Goal: Transaction & Acquisition: Purchase product/service

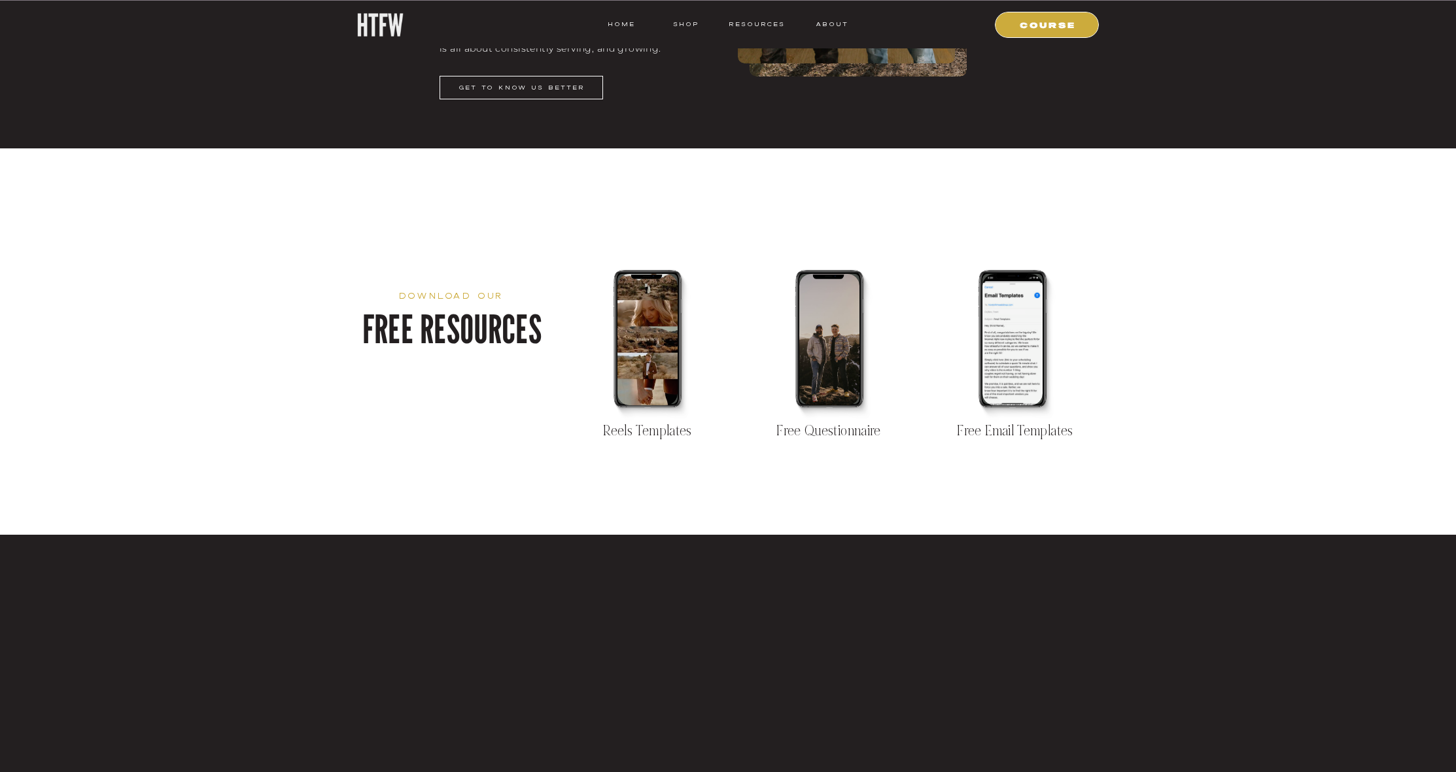
scroll to position [2272, 0]
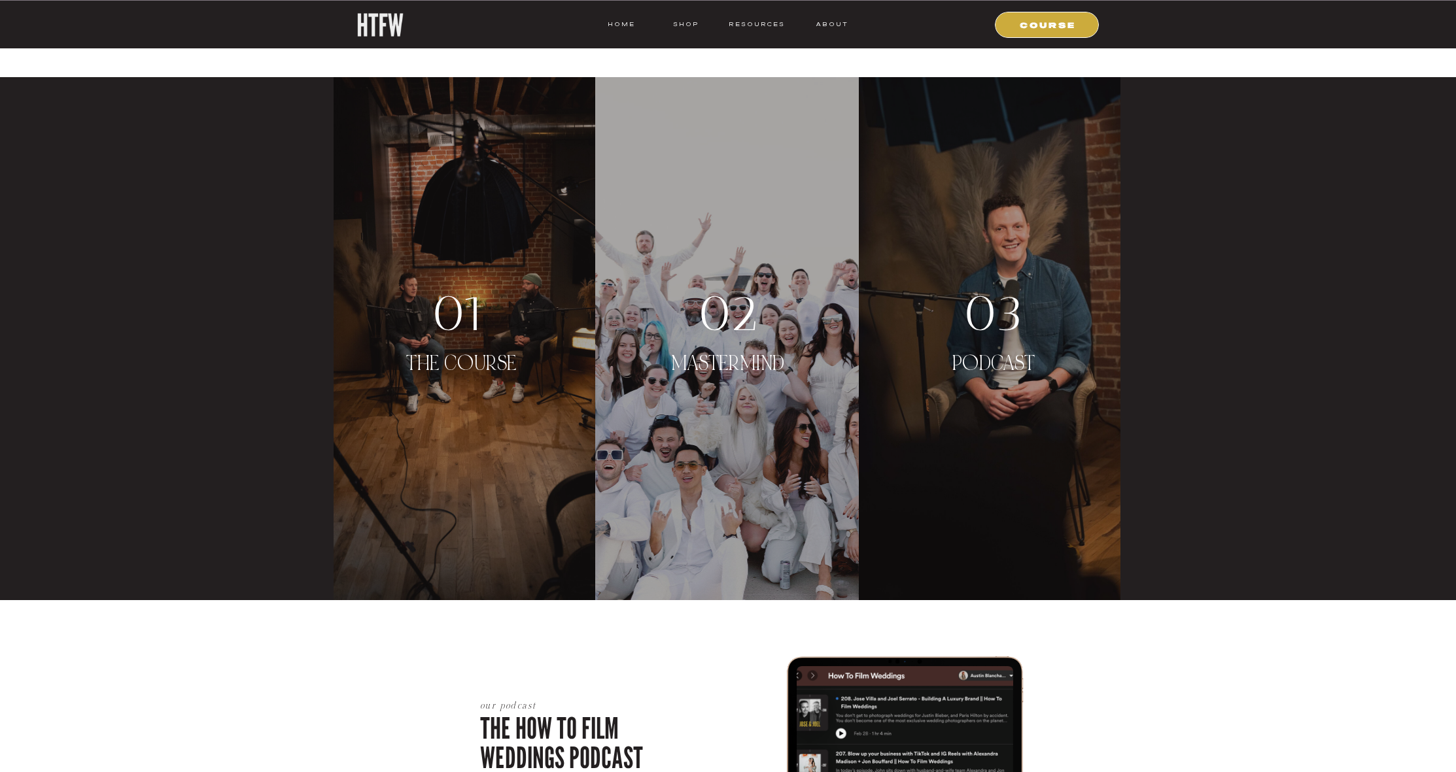
click at [731, 352] on p "MASTERMIND" at bounding box center [727, 377] width 141 height 50
click at [982, 313] on div "03" at bounding box center [993, 313] width 111 height 50
click at [436, 360] on p "THE COURSE" at bounding box center [461, 377] width 137 height 50
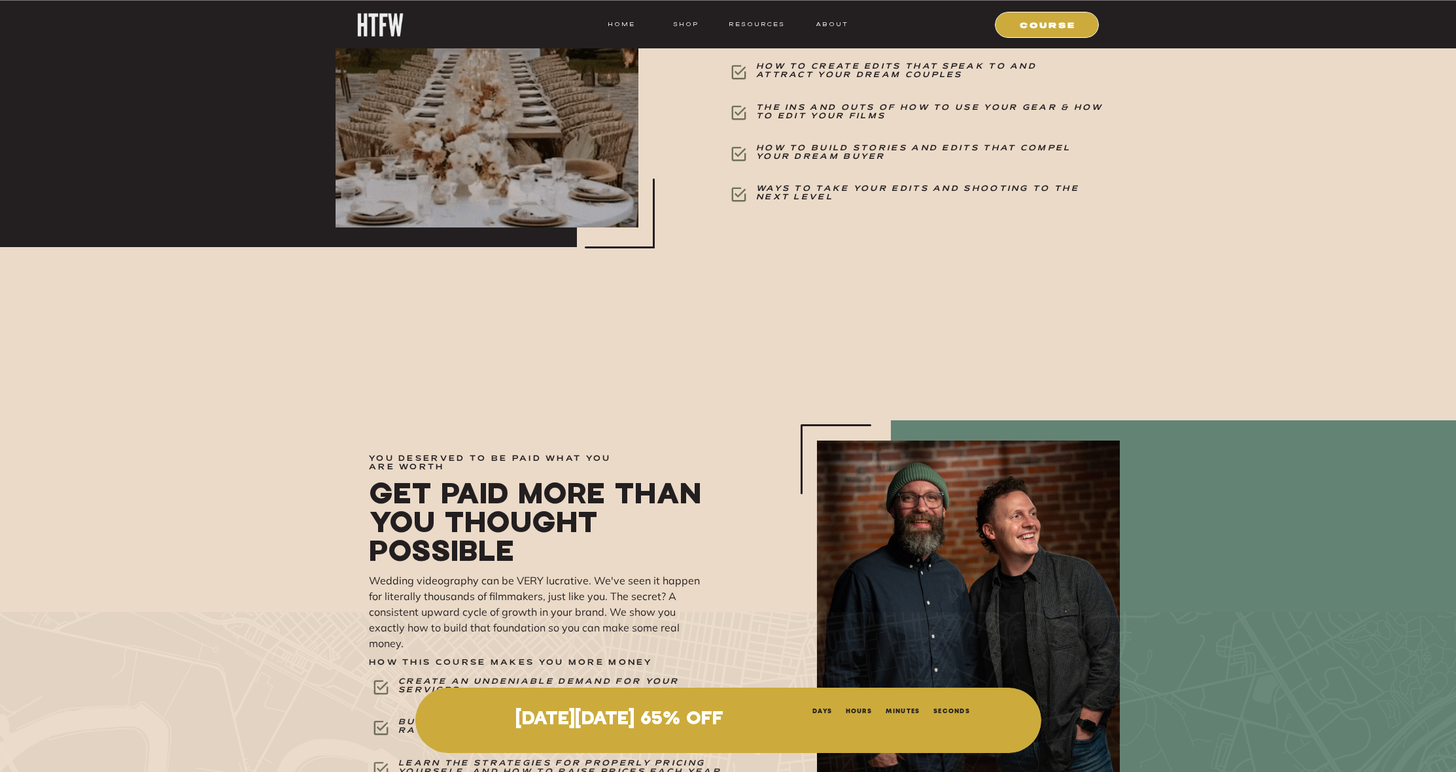
scroll to position [4521, 0]
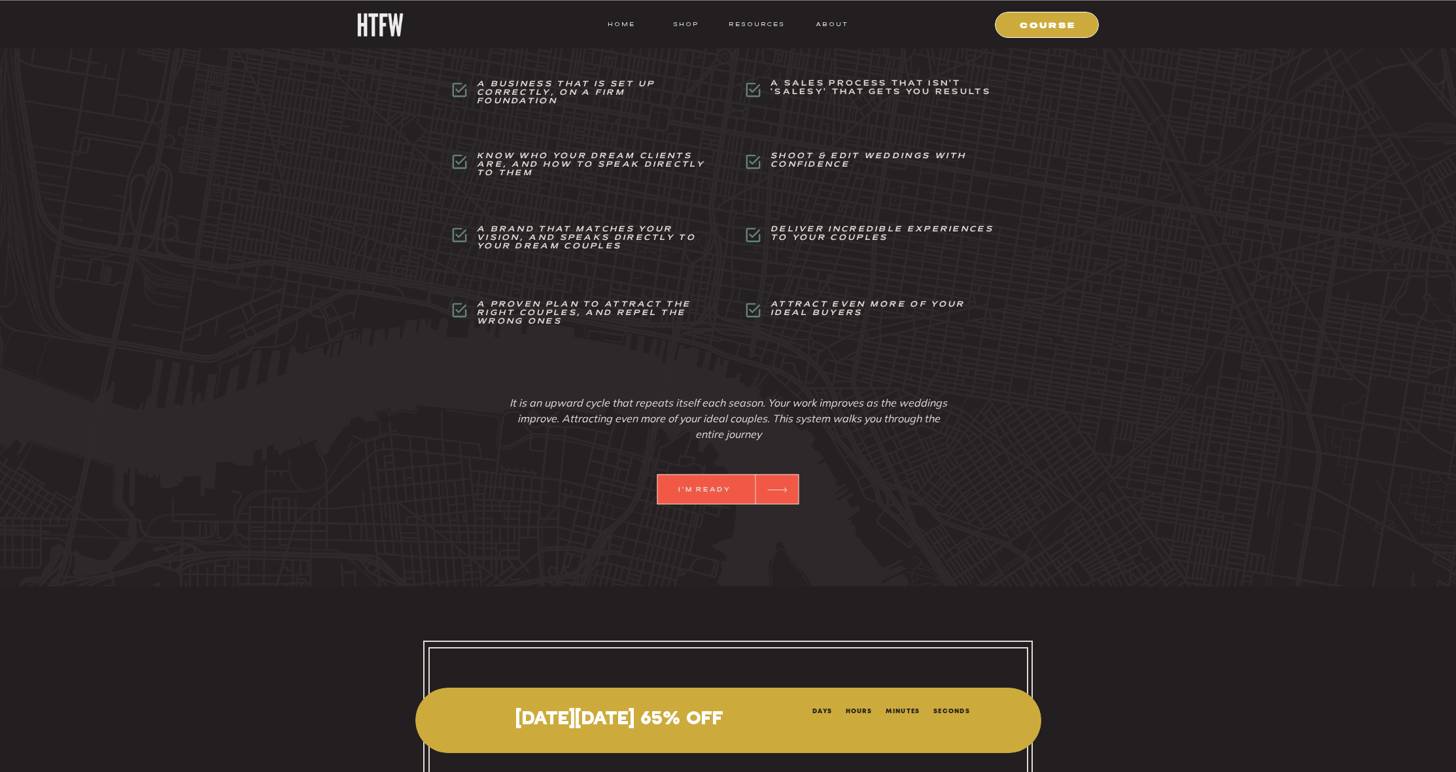
scroll to position [5581, 0]
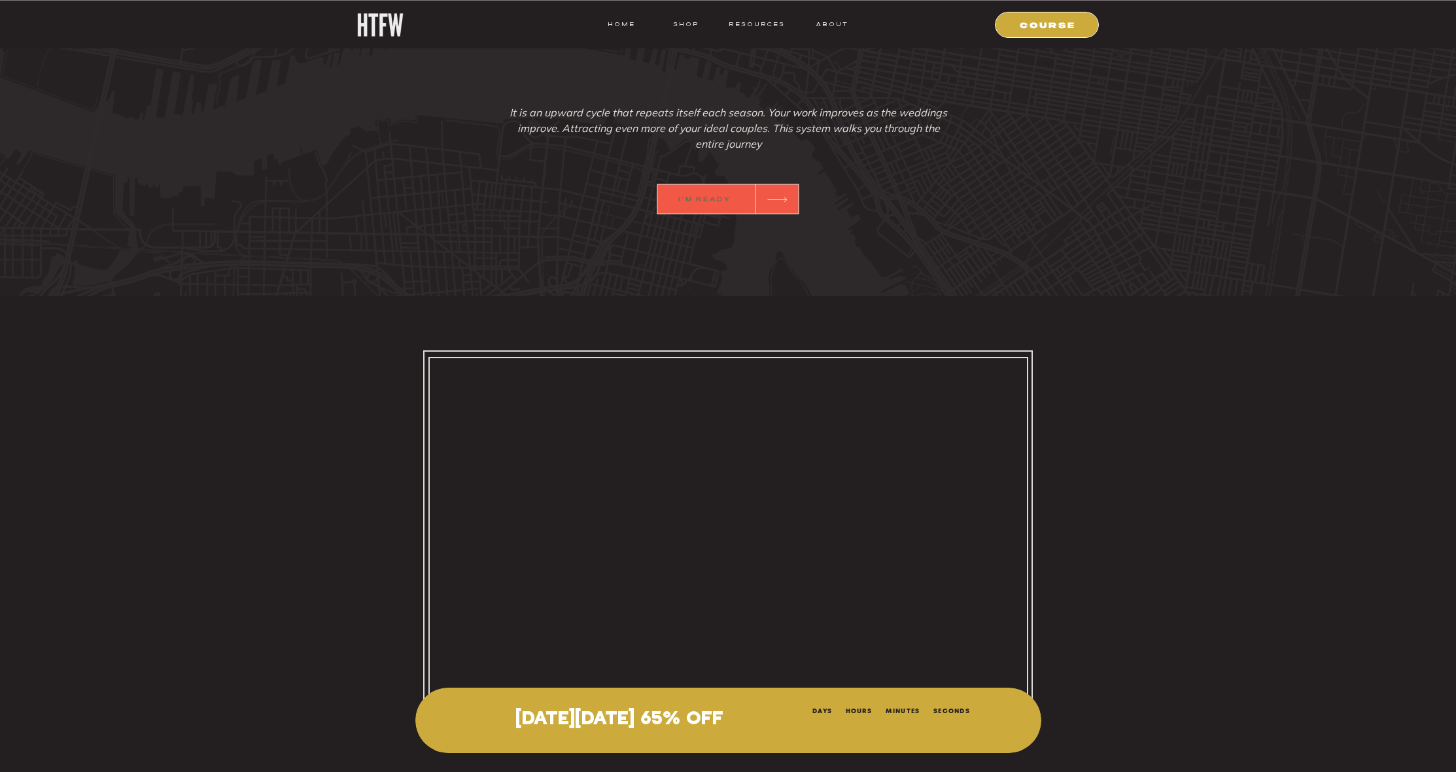
click at [685, 199] on b "I'm Ready" at bounding box center [704, 200] width 52 height 6
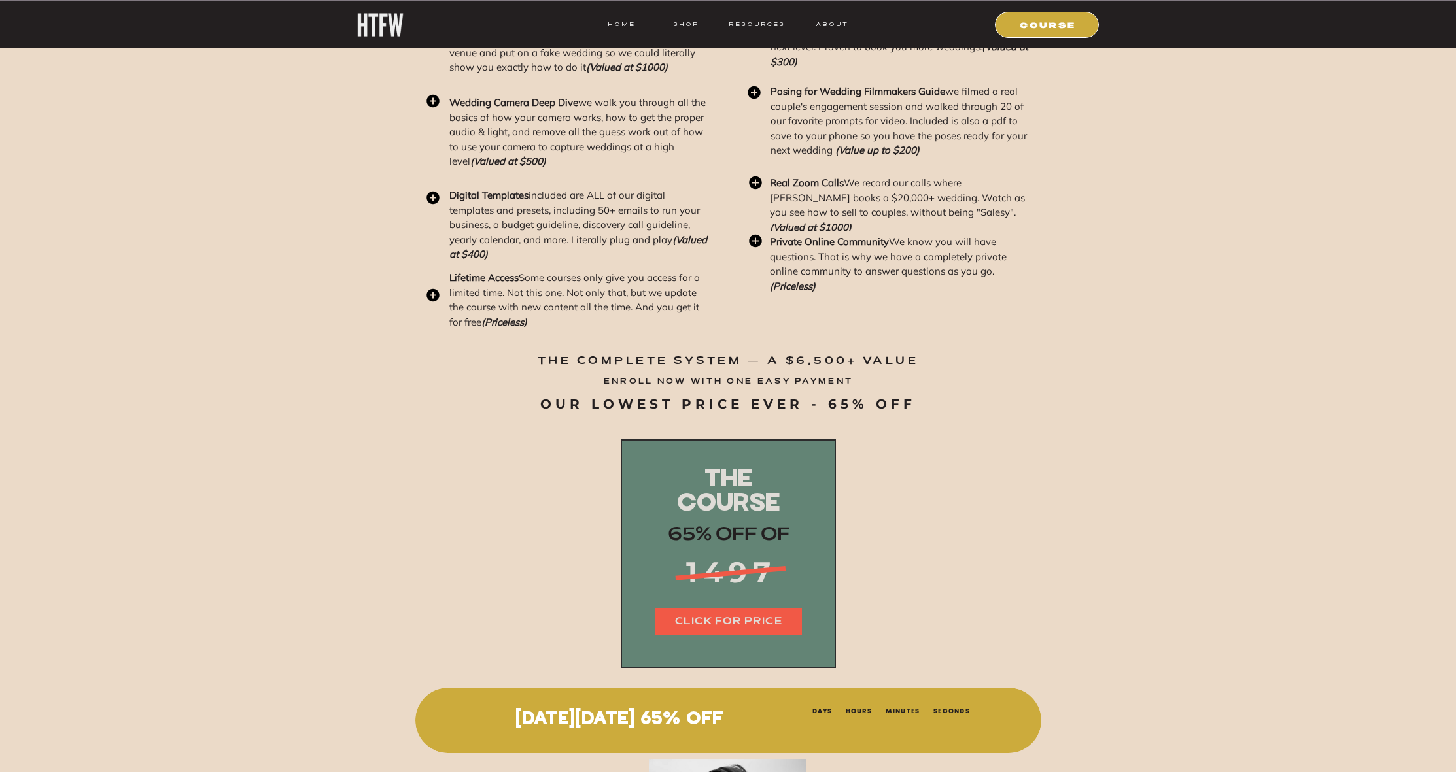
scroll to position [15950, 0]
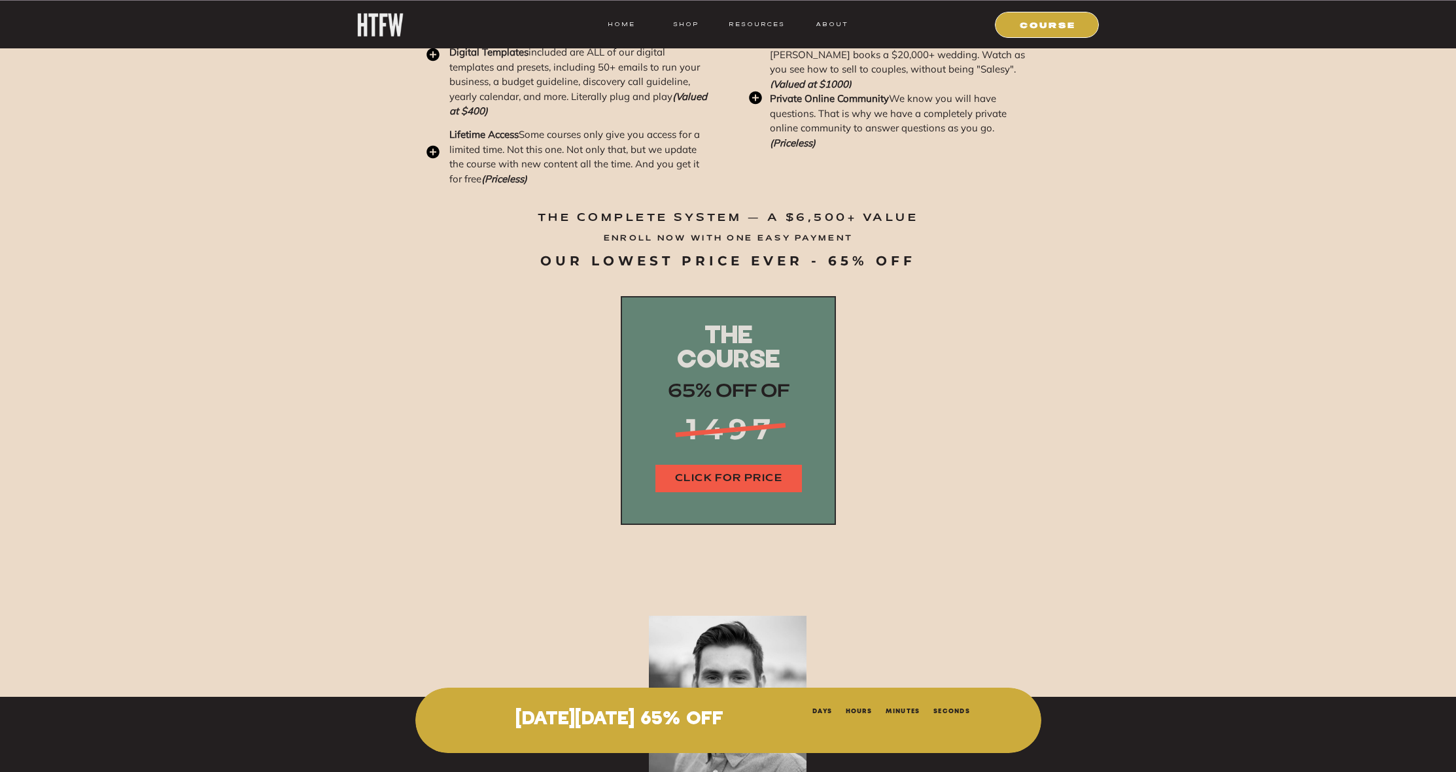
click at [717, 480] on nav "CLICK FOR PRICE" at bounding box center [728, 478] width 146 height 15
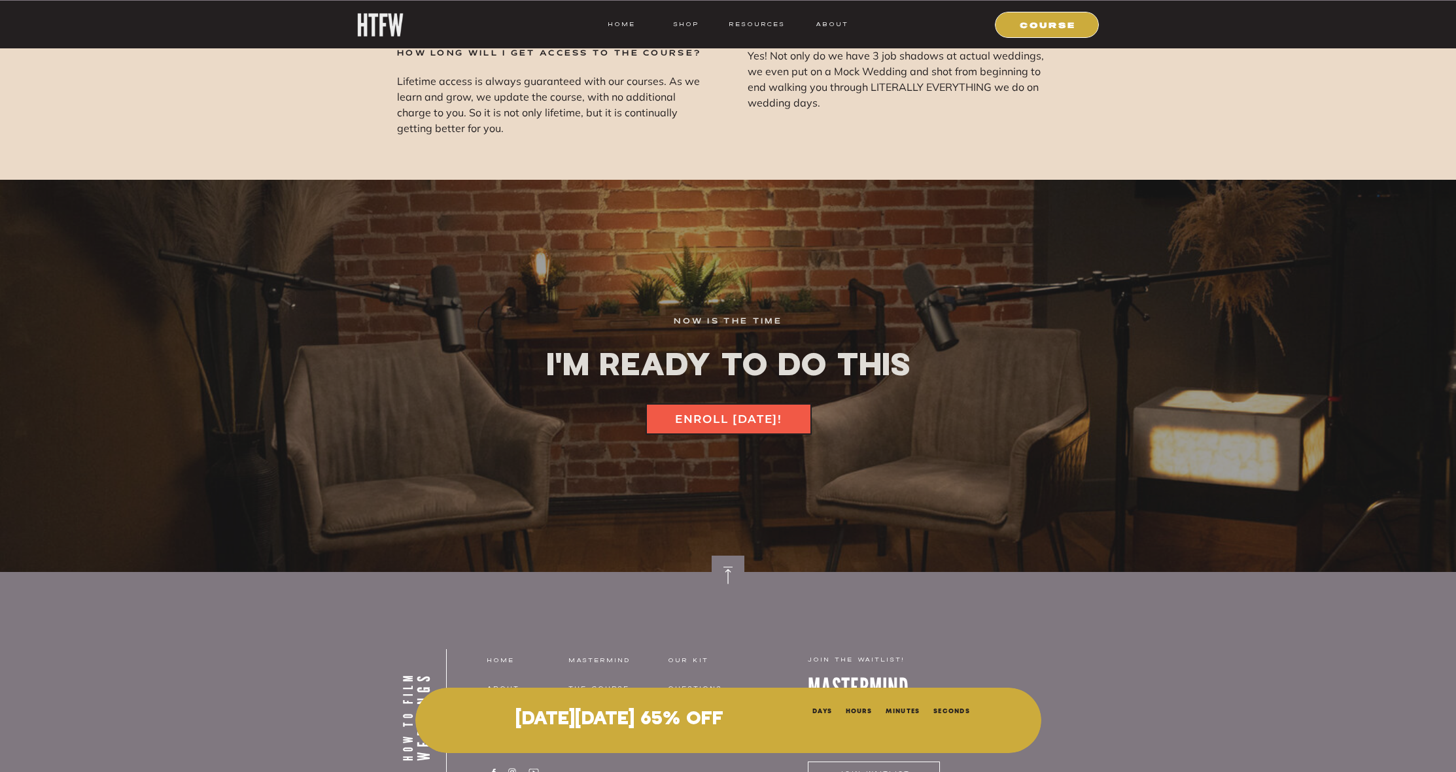
scroll to position [17697, 0]
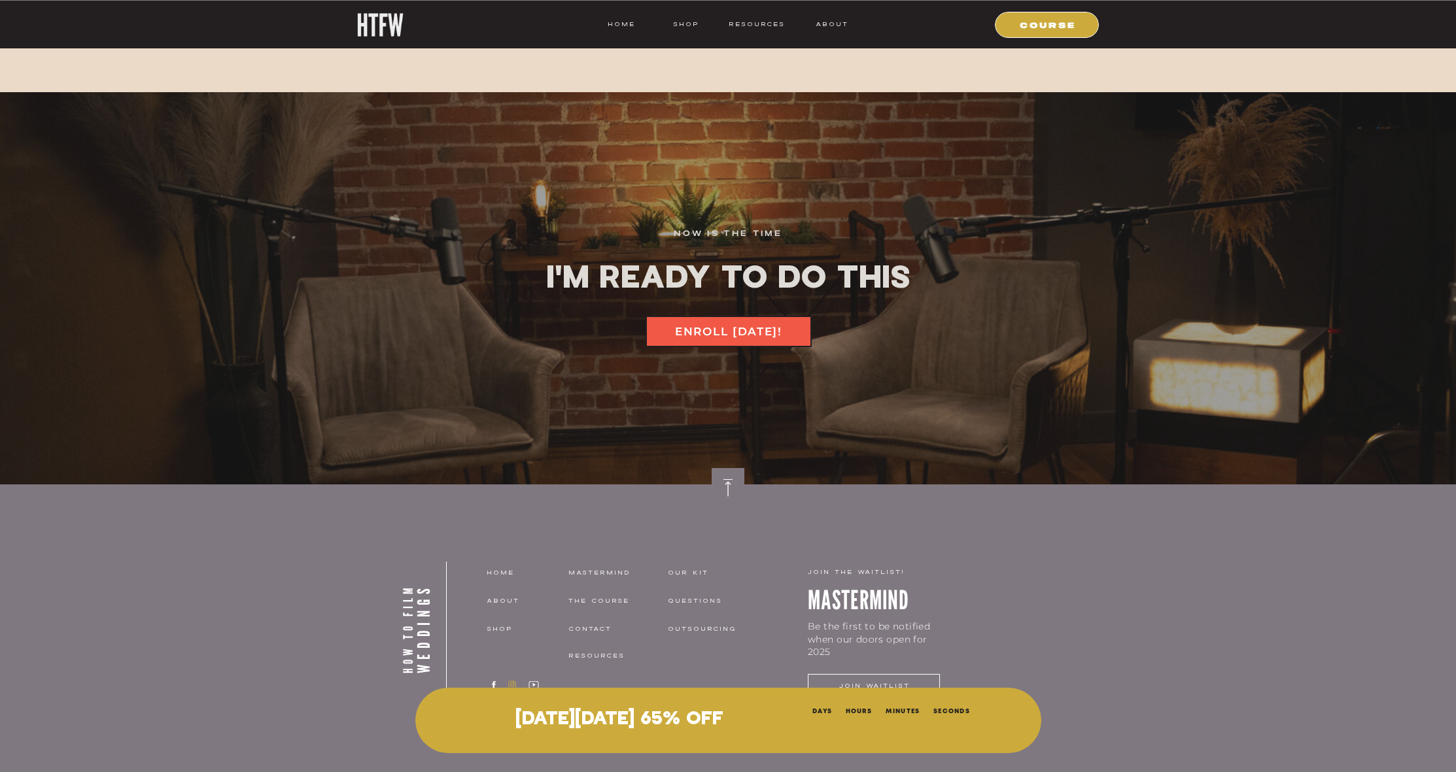
click at [506, 684] on icon at bounding box center [512, 685] width 13 height 10
click at [491, 686] on icon at bounding box center [493, 685] width 13 height 10
